Goal: Complete application form

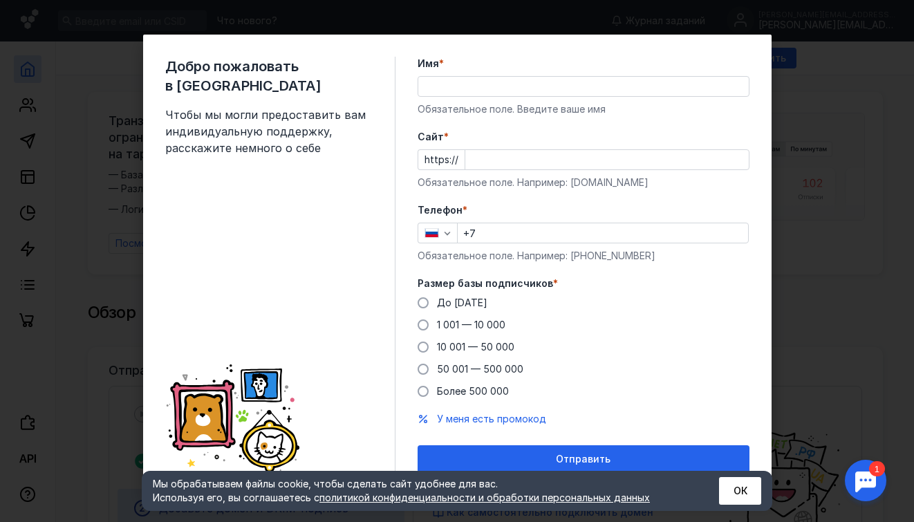
click at [466, 79] on input "Имя *" at bounding box center [583, 86] width 330 height 19
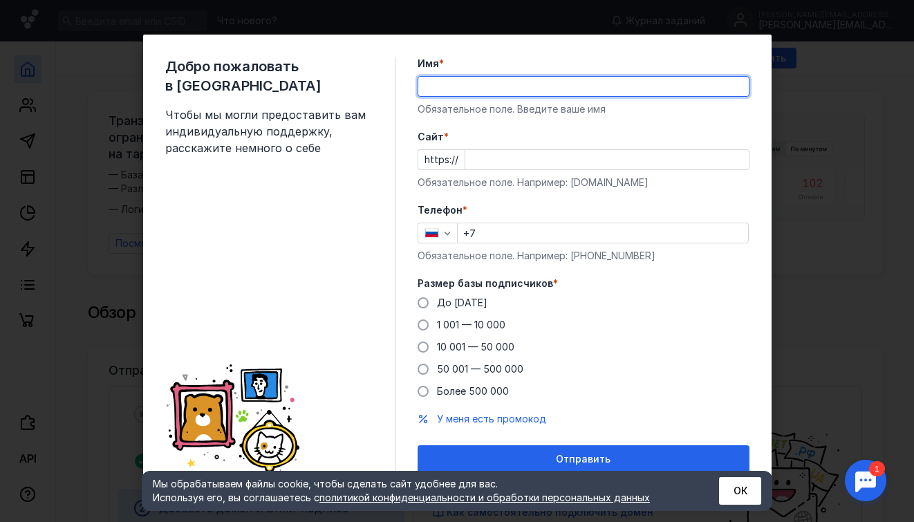
type input "T"
type input "е"
click at [466, 79] on input "Екатеирна" at bounding box center [583, 86] width 330 height 19
click at [487, 85] on input "Екатеирна" at bounding box center [583, 86] width 330 height 19
type input "[PERSON_NAME]"
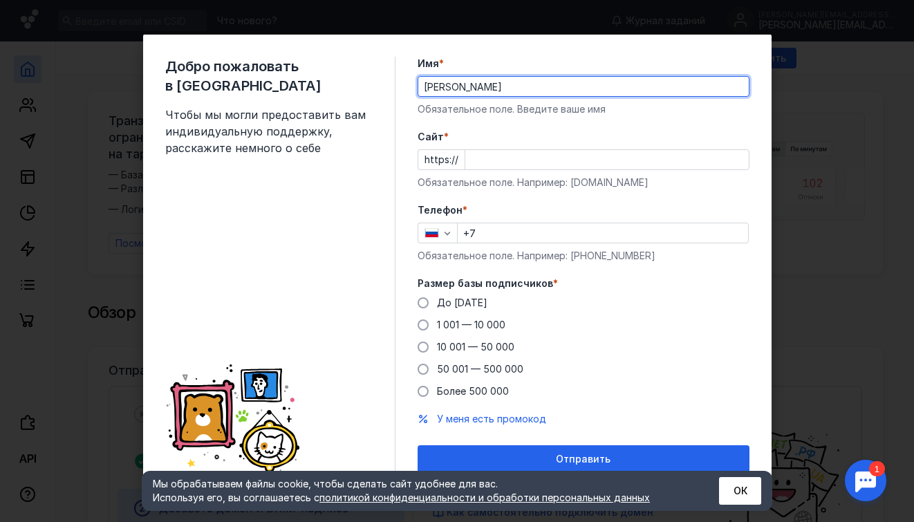
click at [535, 241] on input "+7" at bounding box center [602, 232] width 290 height 19
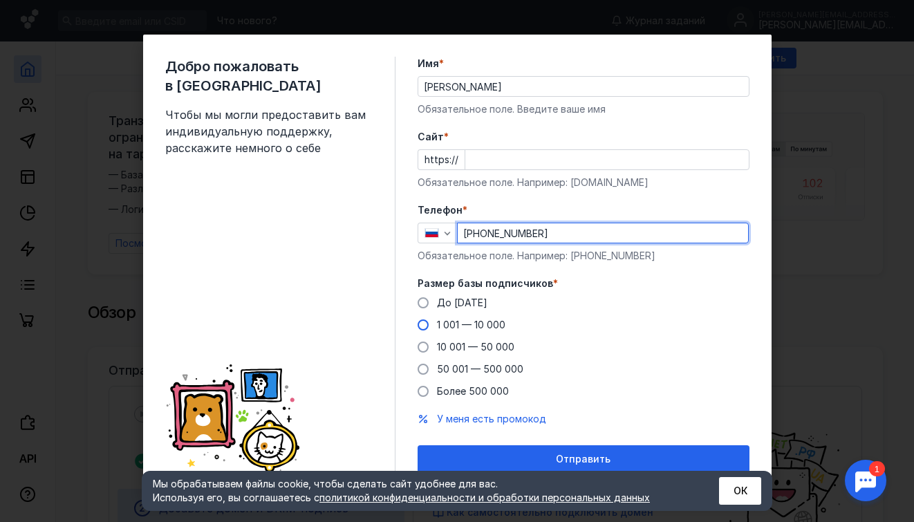
type input "[PHONE_NUMBER]"
click at [425, 323] on span at bounding box center [422, 324] width 11 height 11
click at [0, 0] on input "1 001 — 10 000" at bounding box center [0, 0] width 0 height 0
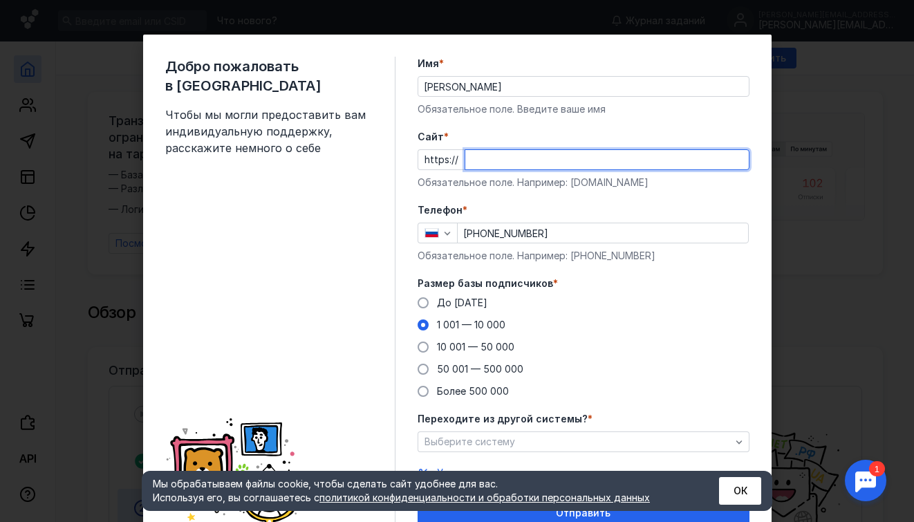
click at [479, 156] on input "Cайт *" at bounding box center [606, 159] width 283 height 19
type input "Ф"
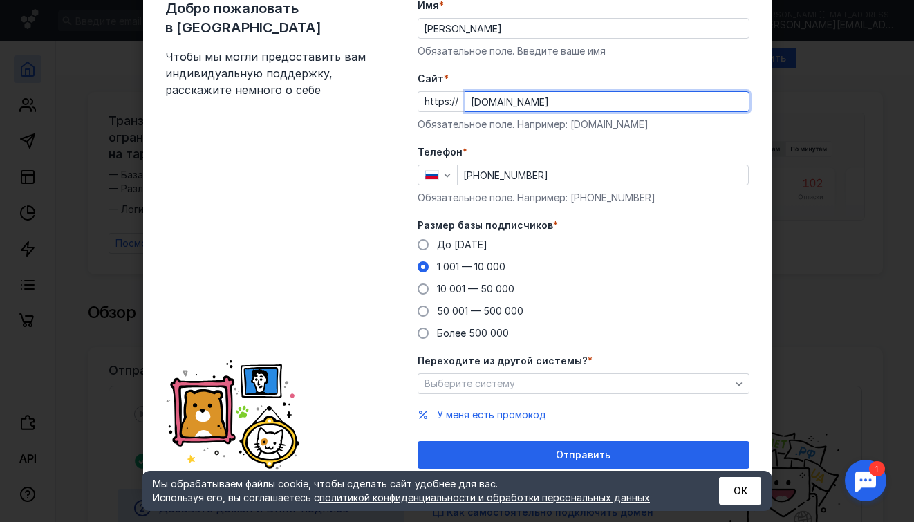
scroll to position [62, 0]
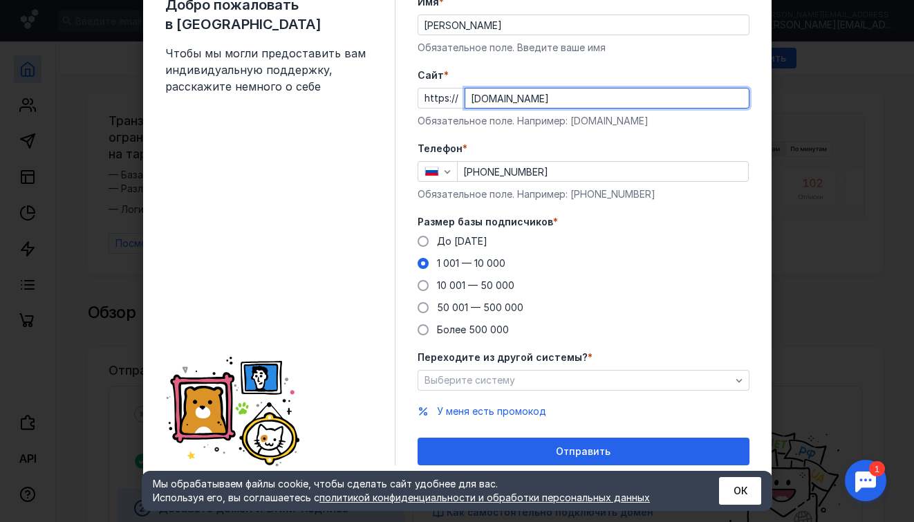
type input "[DOMAIN_NAME]"
click at [558, 394] on form "Имя * [PERSON_NAME] поле. Введите ваше имя [PERSON_NAME] * https:// [DOMAIN_NAM…" at bounding box center [583, 230] width 332 height 470
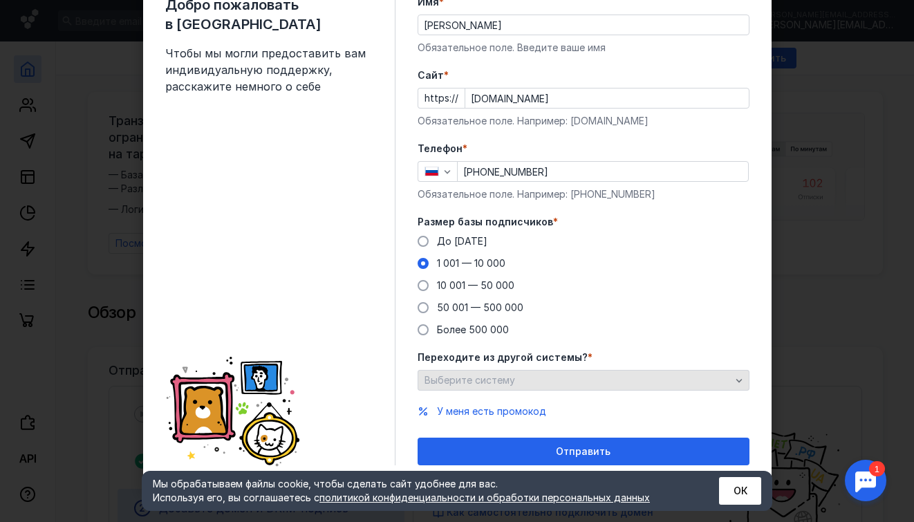
click at [556, 375] on div "Выберите систему" at bounding box center [577, 381] width 313 height 12
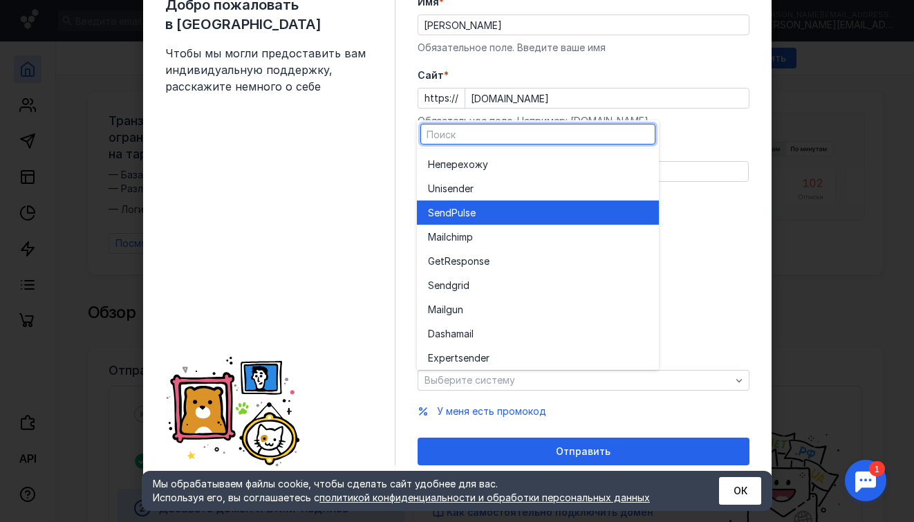
click at [513, 207] on div "SendPuls e" at bounding box center [538, 213] width 220 height 14
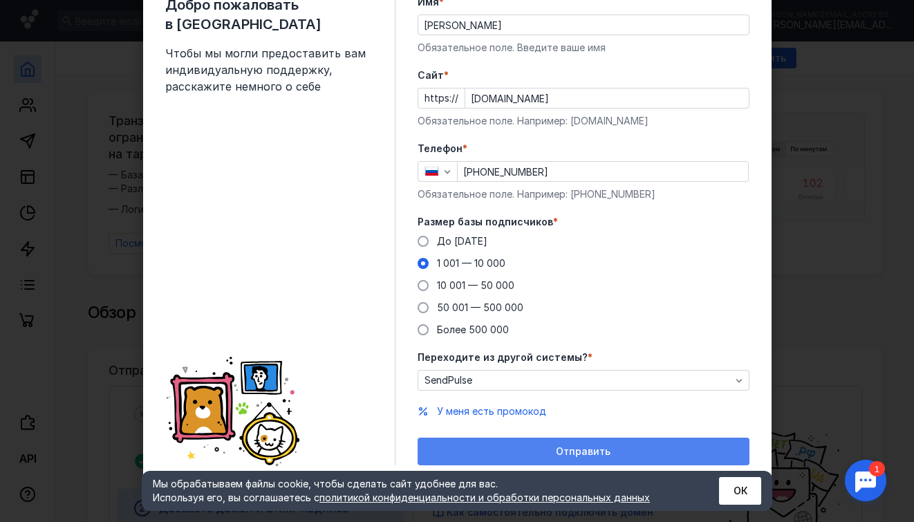
click at [551, 441] on div "Отправить" at bounding box center [583, 451] width 332 height 28
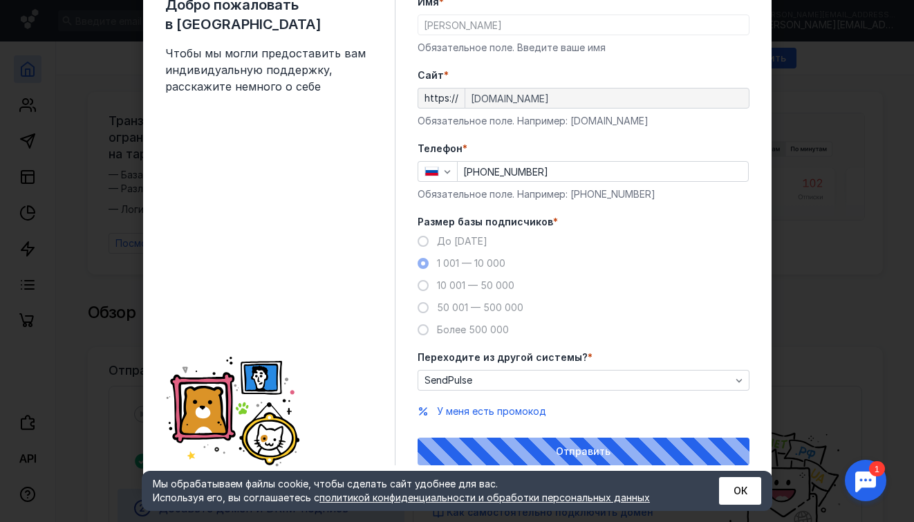
click at [499, 401] on form "Имя * [PERSON_NAME] поле. Введите ваше имя [PERSON_NAME] * https:// [DOMAIN_NAM…" at bounding box center [583, 230] width 332 height 470
click at [502, 416] on span "У меня есть промокод" at bounding box center [491, 411] width 109 height 12
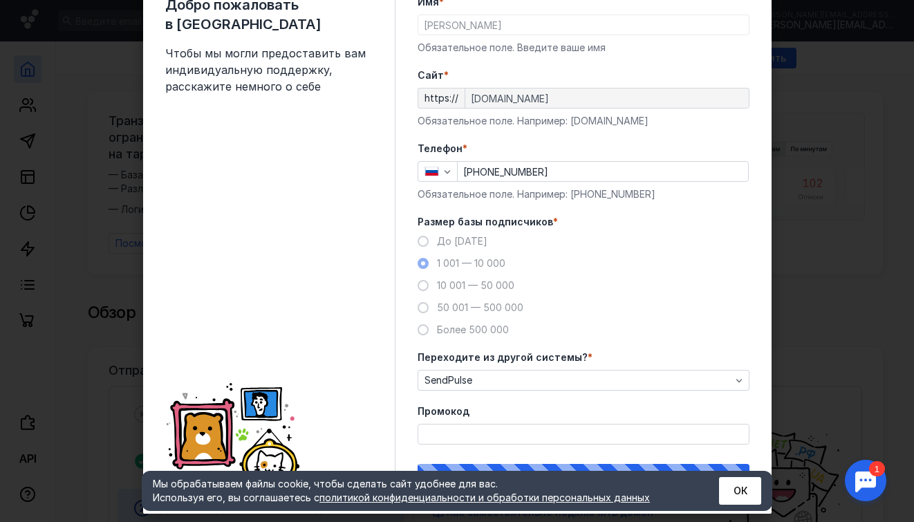
click at [493, 432] on input "Промокод" at bounding box center [583, 433] width 330 height 19
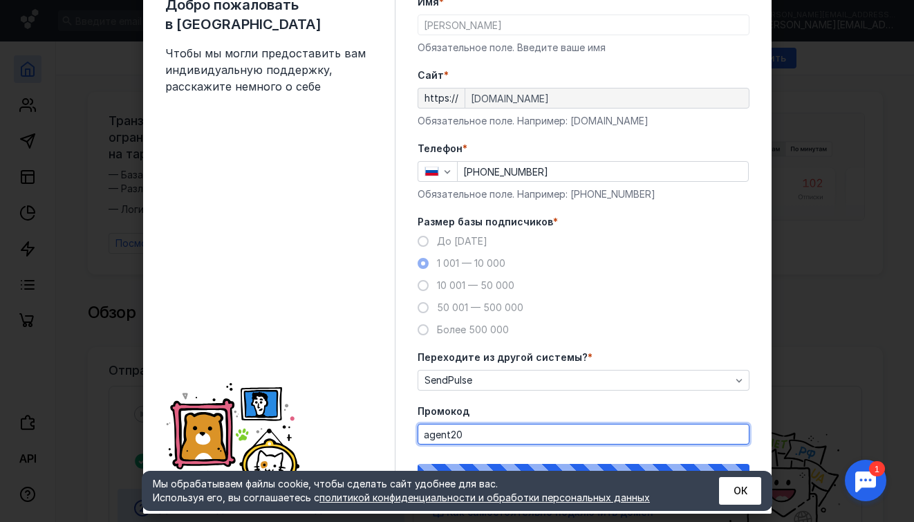
type input "agent20\"
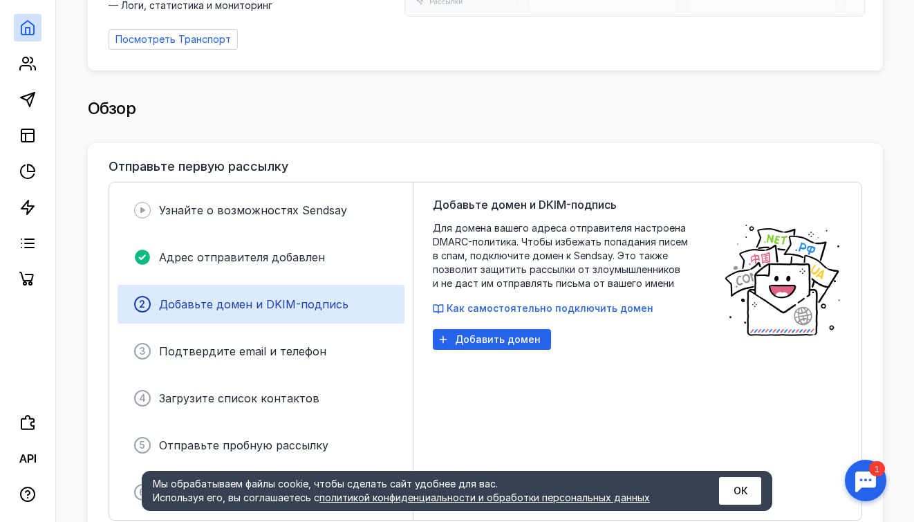
scroll to position [205, 0]
click at [737, 95] on div "Обзор" at bounding box center [485, 108] width 795 height 28
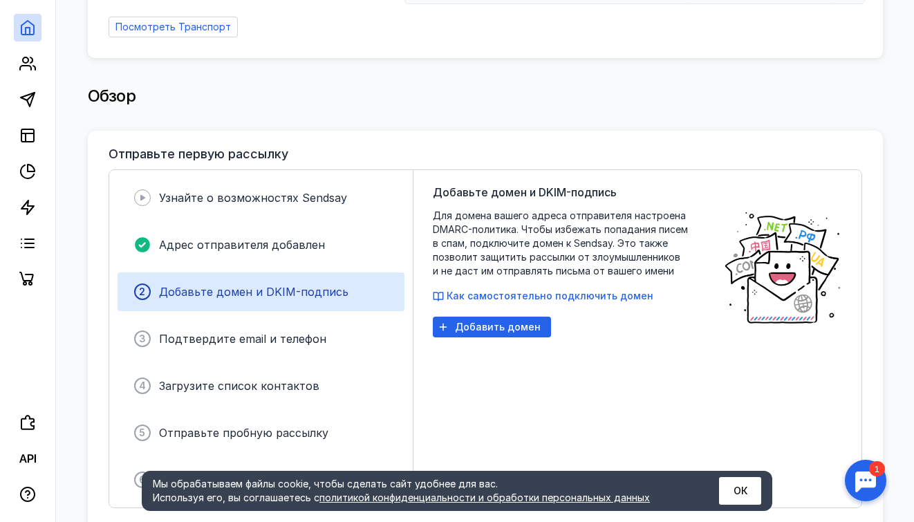
scroll to position [218, 0]
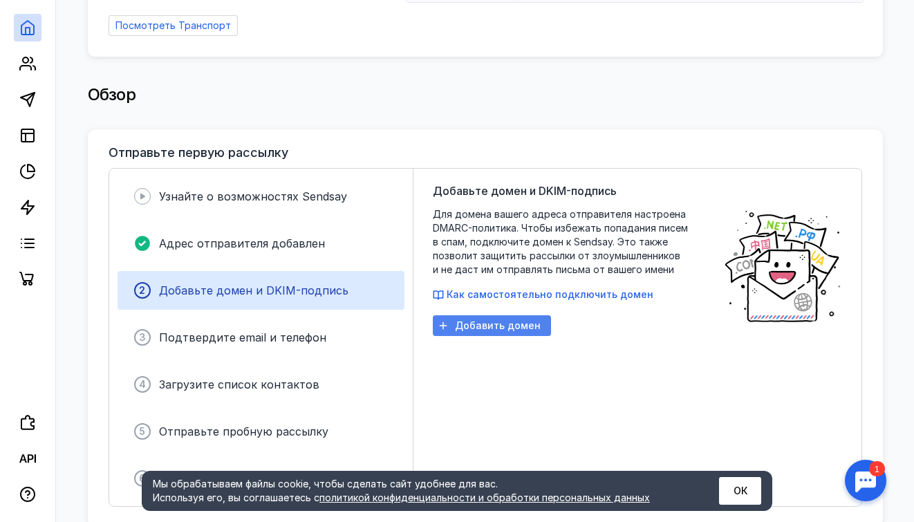
click at [506, 325] on div "Добавить домен" at bounding box center [492, 325] width 118 height 21
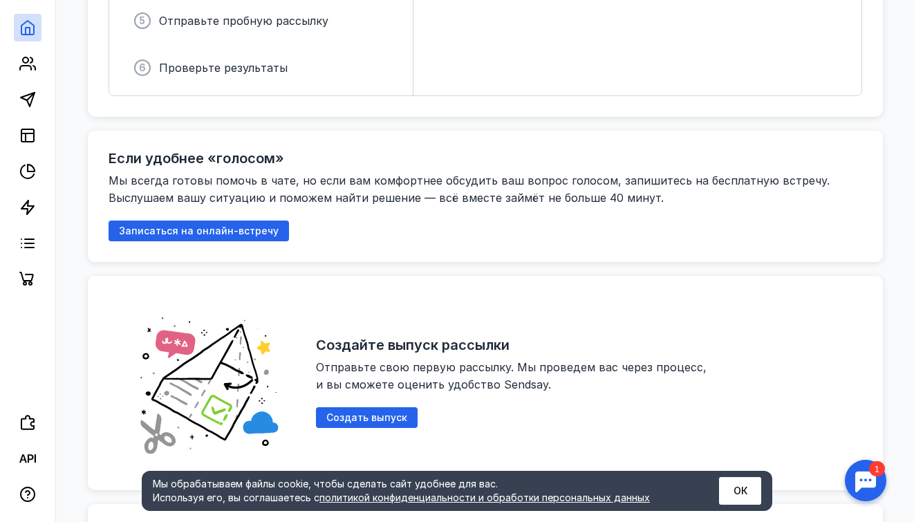
scroll to position [0, 0]
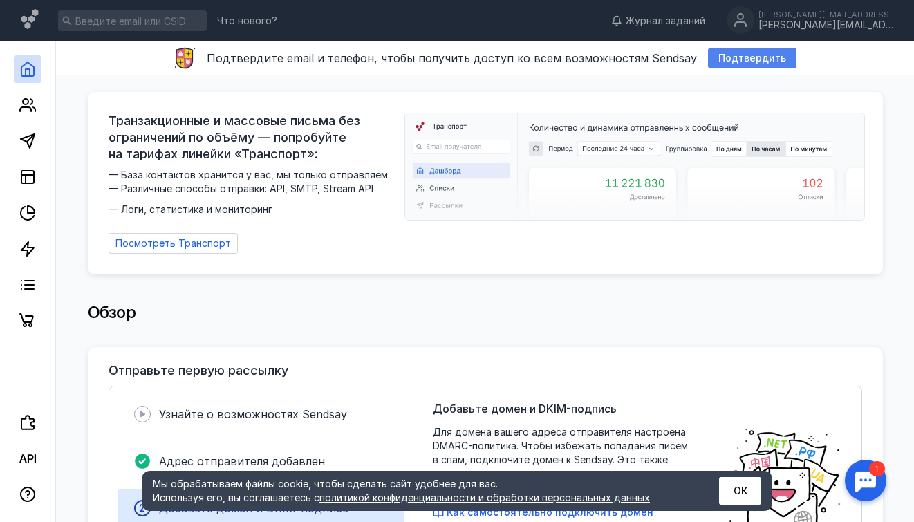
click at [753, 64] on span "Подтвердить" at bounding box center [752, 59] width 68 height 12
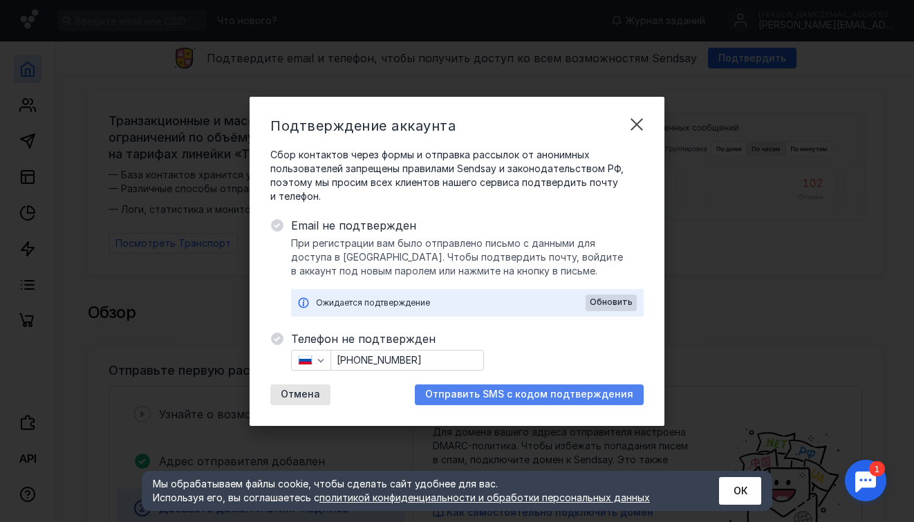
click at [490, 395] on span "Отправить SMS с кодом подтверждения" at bounding box center [529, 394] width 208 height 12
